Goal: Transaction & Acquisition: Purchase product/service

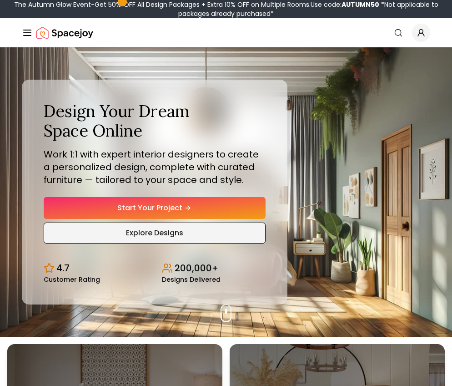
click at [160, 233] on link "Explore Designs" at bounding box center [155, 232] width 222 height 21
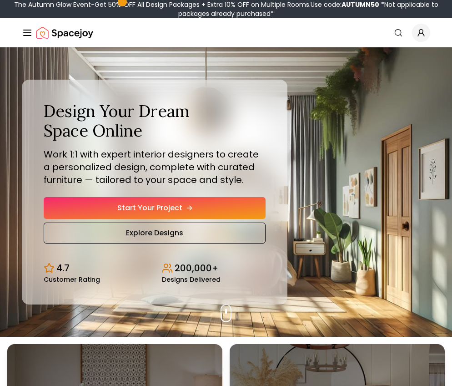
click at [150, 199] on link "Start Your Project" at bounding box center [155, 208] width 222 height 22
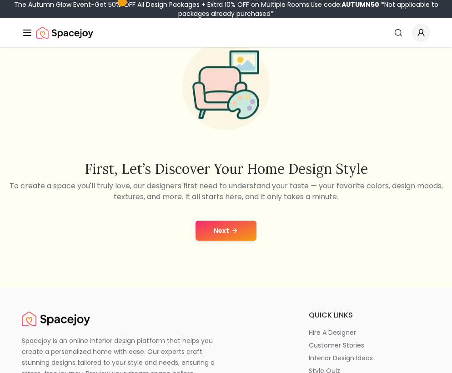
scroll to position [58, 0]
click at [220, 230] on button "Next" at bounding box center [225, 230] width 61 height 20
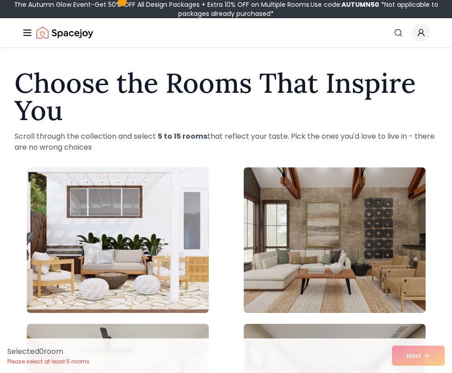
click at [26, 35] on line "Global" at bounding box center [27, 35] width 7 height 0
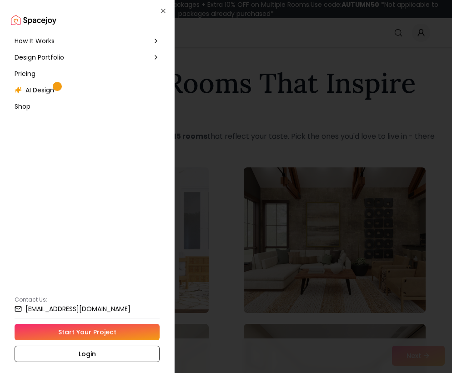
click at [32, 43] on span "How It Works" at bounding box center [35, 40] width 40 height 9
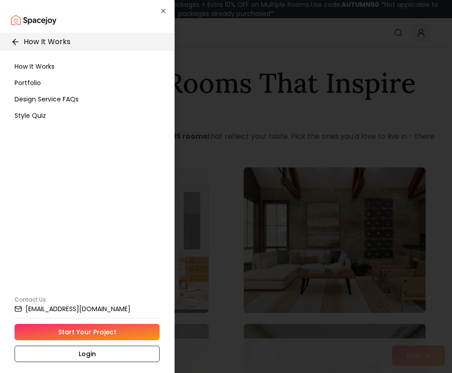
click at [32, 67] on span "How It Works" at bounding box center [35, 66] width 40 height 9
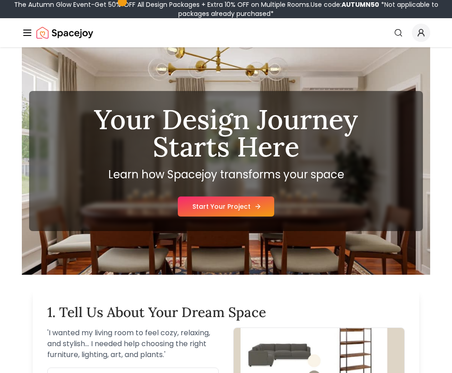
click at [234, 205] on link "Start Your Project" at bounding box center [226, 206] width 96 height 20
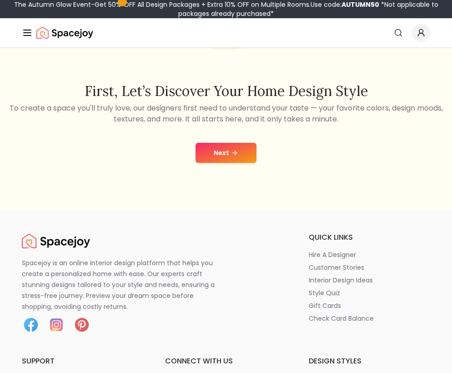
scroll to position [189, 0]
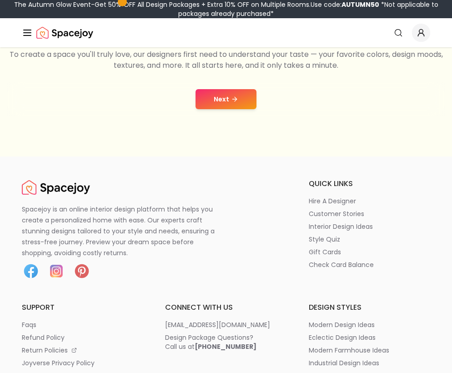
click at [232, 103] on button "Next" at bounding box center [225, 99] width 61 height 20
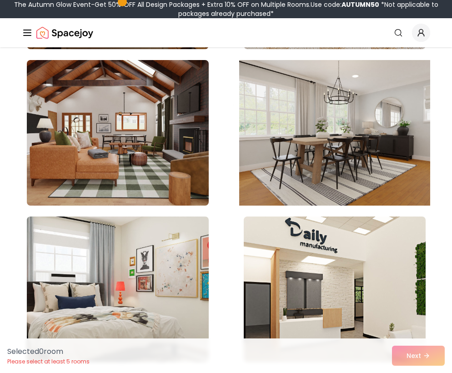
scroll to position [1203, 0]
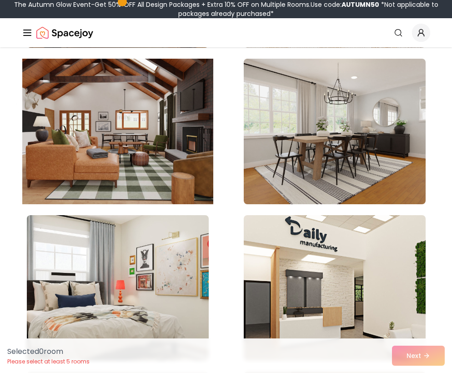
click at [107, 136] on img at bounding box center [117, 131] width 191 height 153
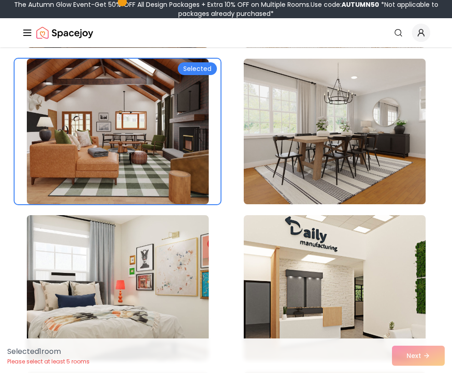
click at [422, 353] on div "Selected 1 room Please select at least 5 rooms Next" at bounding box center [226, 355] width 452 height 35
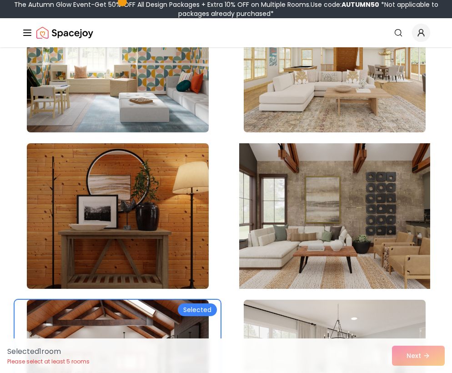
click at [359, 243] on img at bounding box center [334, 216] width 191 height 153
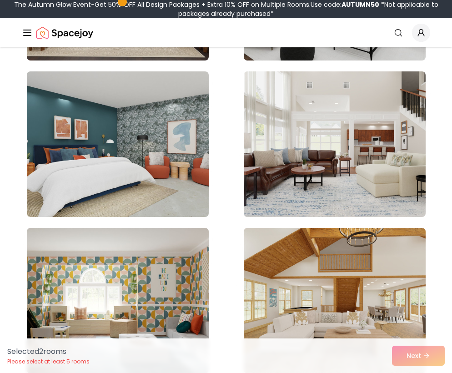
scroll to position [681, 0]
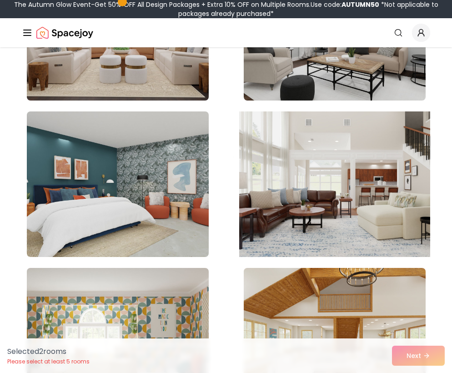
click at [359, 204] on img at bounding box center [334, 184] width 191 height 153
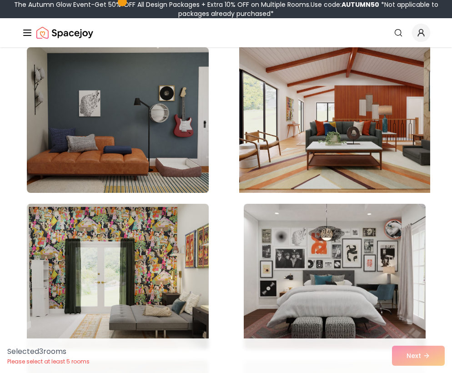
scroll to position [1848, 0]
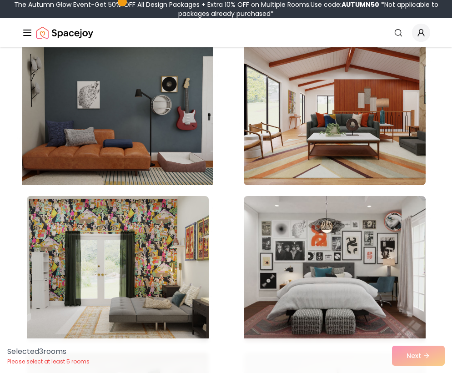
click at [130, 115] on img at bounding box center [117, 112] width 191 height 153
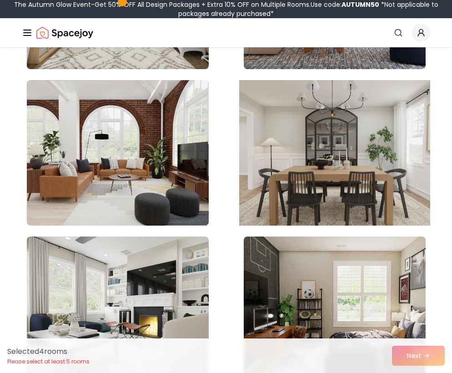
scroll to position [3214, 0]
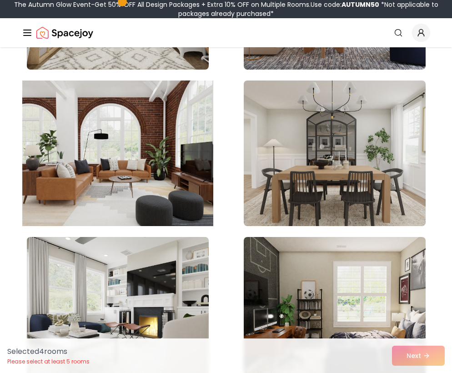
click at [92, 192] on img at bounding box center [117, 153] width 191 height 153
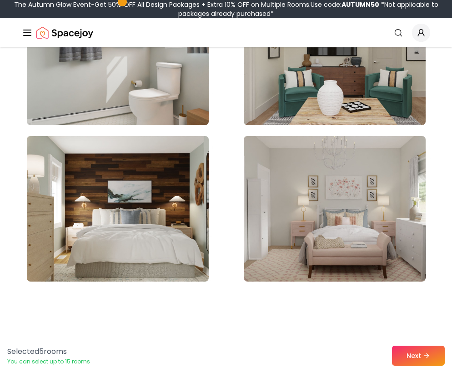
scroll to position [3788, 0]
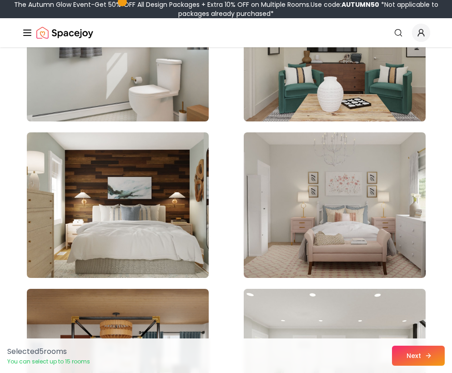
click at [414, 358] on button "Next" at bounding box center [418, 355] width 53 height 20
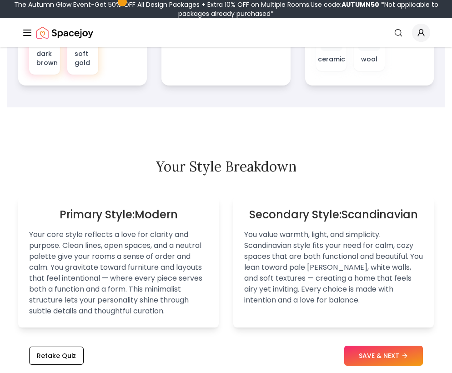
scroll to position [658, 0]
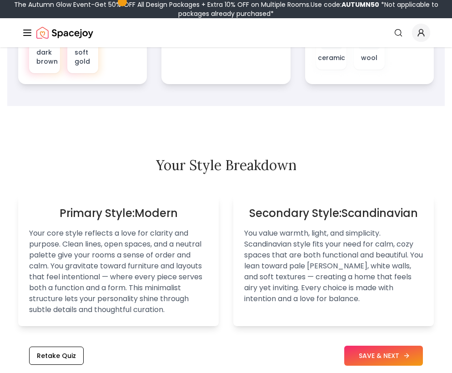
click at [385, 357] on button "SAVE & NEXT" at bounding box center [383, 355] width 79 height 20
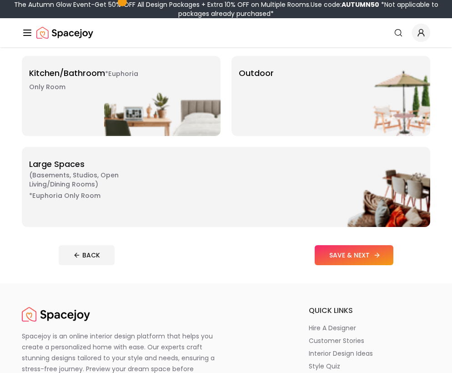
scroll to position [344, 0]
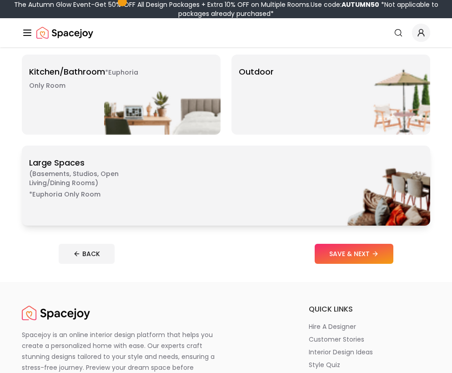
click at [331, 182] on img at bounding box center [372, 185] width 116 height 80
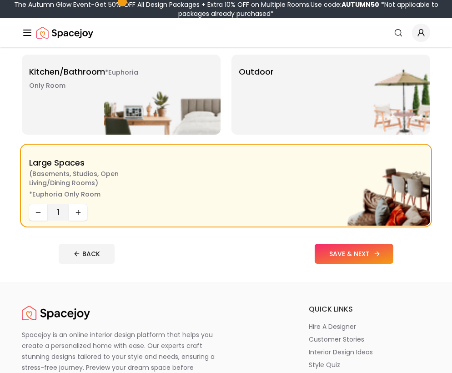
click at [354, 254] on button "SAVE & NEXT" at bounding box center [354, 254] width 79 height 20
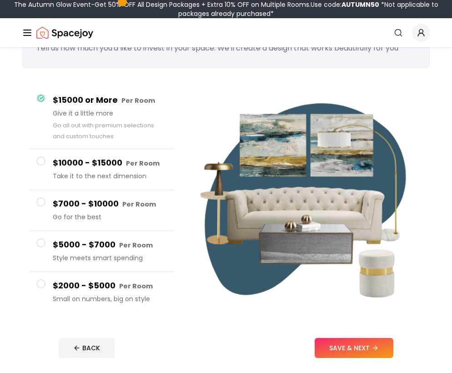
scroll to position [47, 0]
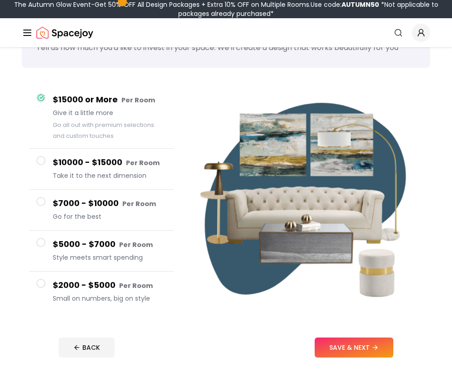
click at [41, 243] on span at bounding box center [40, 242] width 9 height 9
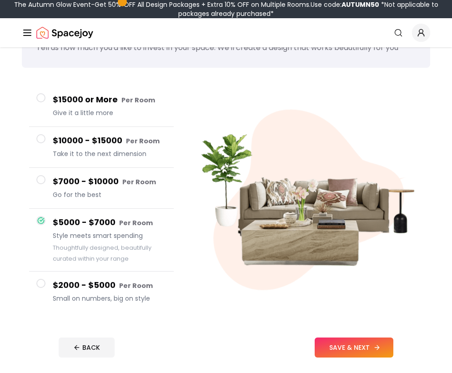
click at [352, 345] on button "SAVE & NEXT" at bounding box center [354, 347] width 79 height 20
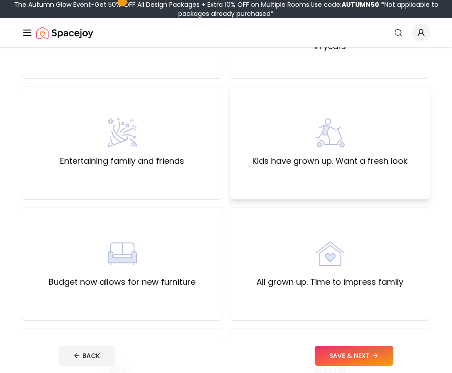
scroll to position [220, 0]
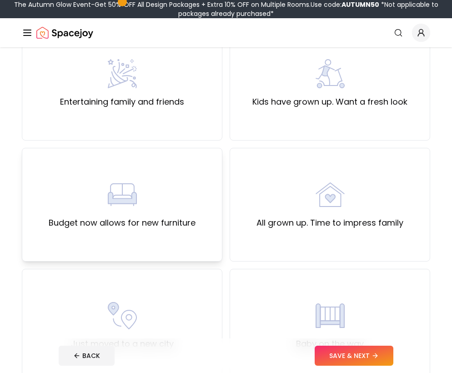
click at [155, 198] on div "Budget now allows for new furniture" at bounding box center [122, 204] width 147 height 49
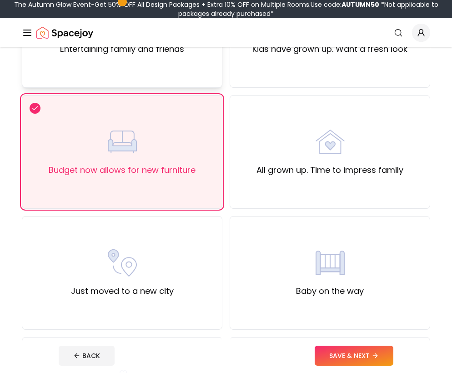
scroll to position [274, 0]
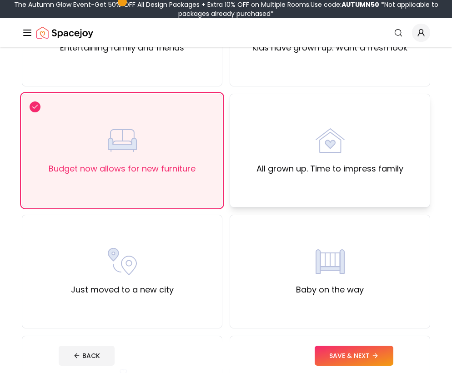
click at [293, 169] on label "All grown up. Time to impress family" at bounding box center [329, 168] width 147 height 13
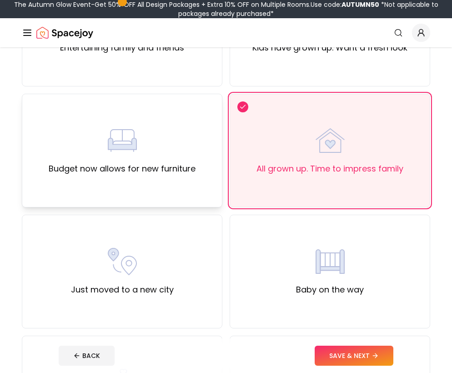
click at [153, 188] on div "Budget now allows for new furniture" at bounding box center [122, 151] width 200 height 114
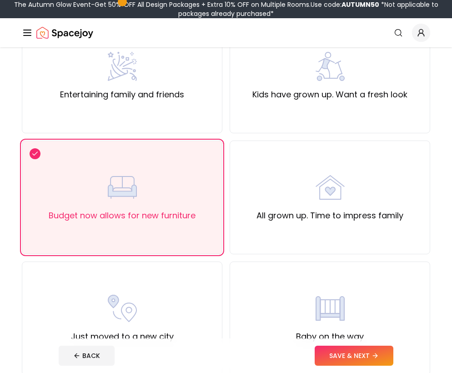
scroll to position [279, 0]
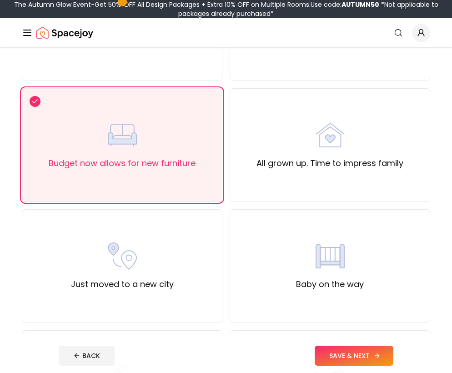
click at [350, 358] on button "SAVE & NEXT" at bounding box center [354, 355] width 79 height 20
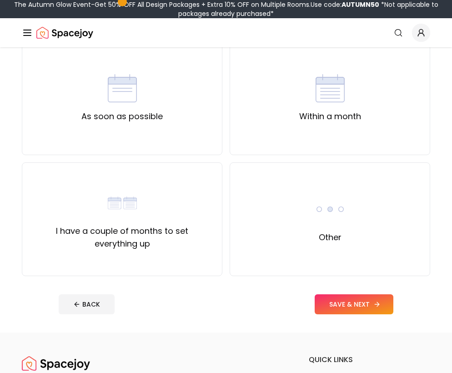
scroll to position [87, 0]
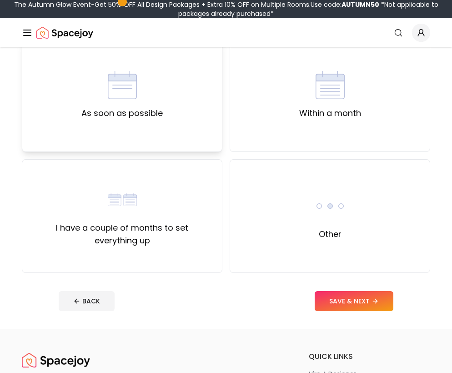
click at [178, 151] on div "As soon as possible" at bounding box center [122, 95] width 200 height 114
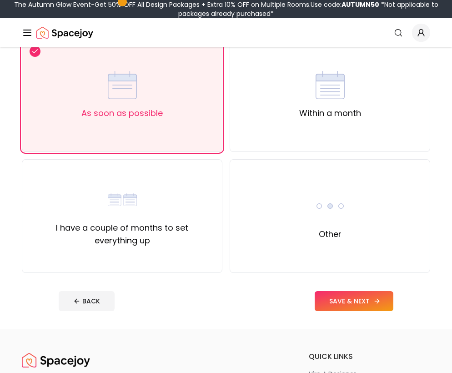
click at [362, 301] on button "SAVE & NEXT" at bounding box center [354, 301] width 79 height 20
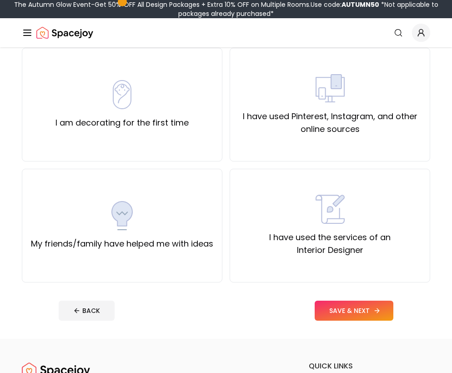
scroll to position [78, 0]
click at [358, 227] on div "I have used the services of an Interior Designer" at bounding box center [329, 225] width 185 height 62
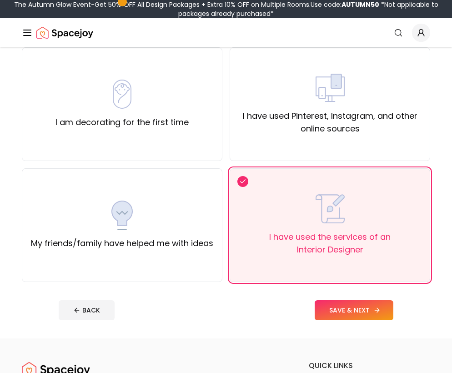
click at [345, 309] on button "SAVE & NEXT" at bounding box center [354, 310] width 79 height 20
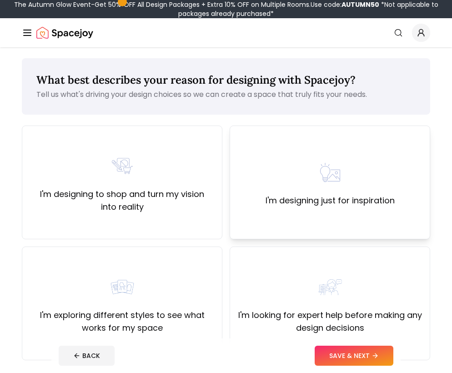
click at [357, 207] on div "I'm designing just for inspiration" at bounding box center [330, 182] width 200 height 114
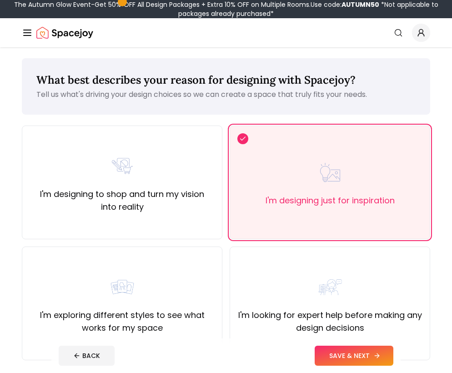
click at [349, 360] on button "SAVE & NEXT" at bounding box center [354, 355] width 79 height 20
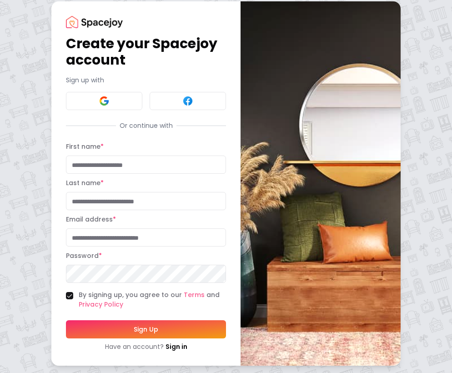
scroll to position [6, 0]
click at [99, 101] on img at bounding box center [104, 100] width 11 height 11
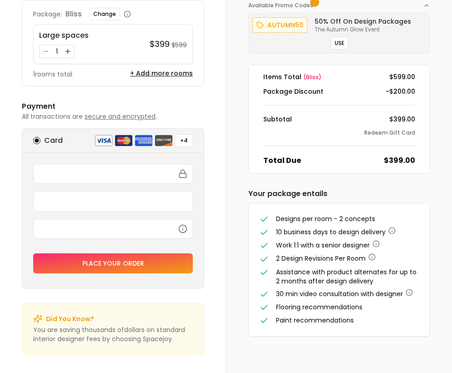
scroll to position [89, 0]
